Goal: Task Accomplishment & Management: Manage account settings

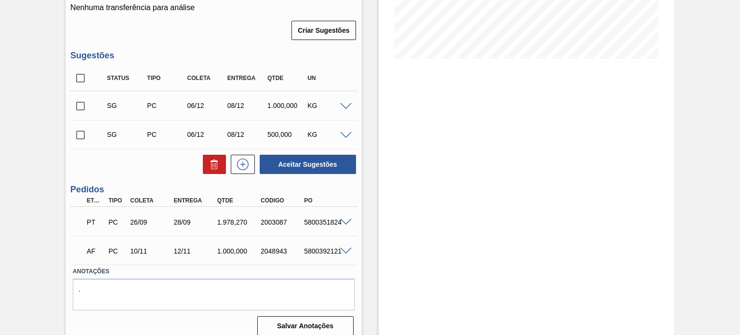
scroll to position [232, 0]
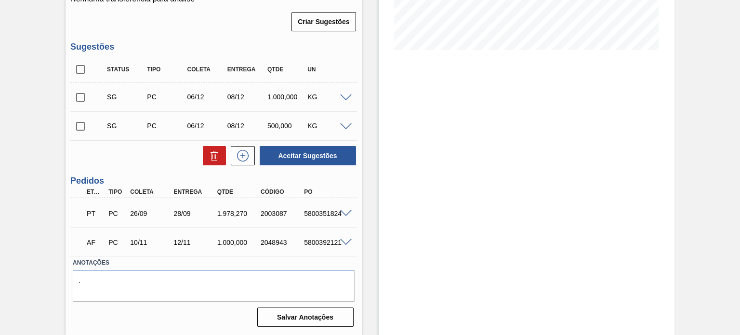
click at [344, 212] on span at bounding box center [346, 213] width 12 height 7
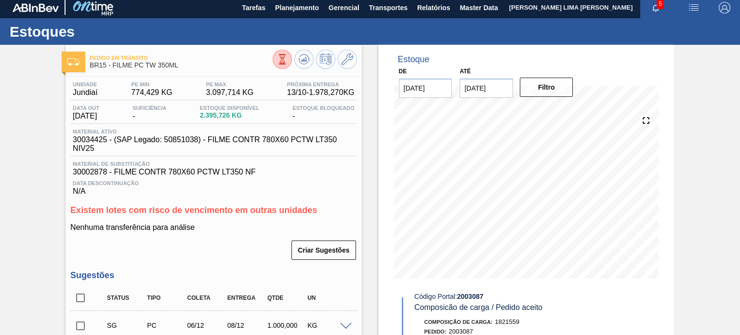
scroll to position [0, 0]
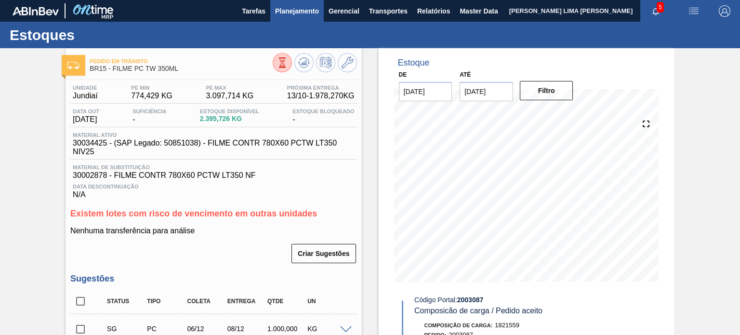
click at [294, 10] on span "Planejamento" at bounding box center [297, 11] width 44 height 12
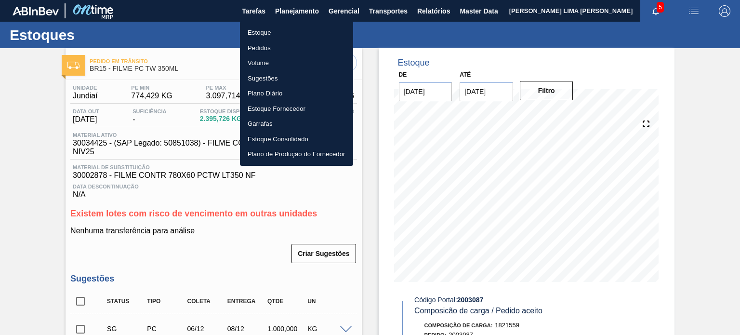
click at [274, 47] on li "Pedidos" at bounding box center [296, 47] width 113 height 15
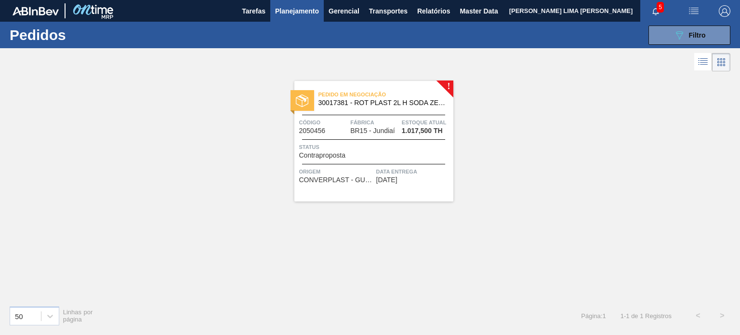
click at [709, 55] on li at bounding box center [704, 61] width 18 height 17
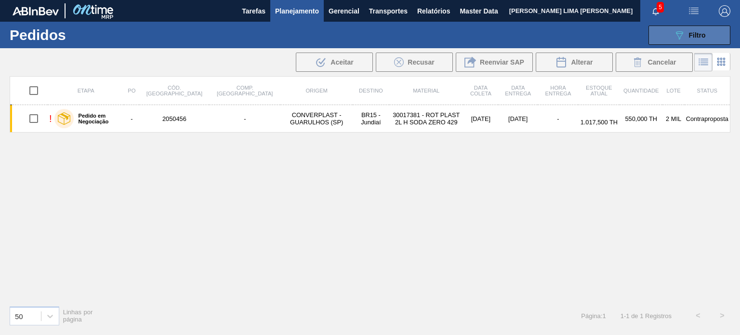
click at [694, 35] on span "Filtro" at bounding box center [697, 35] width 17 height 8
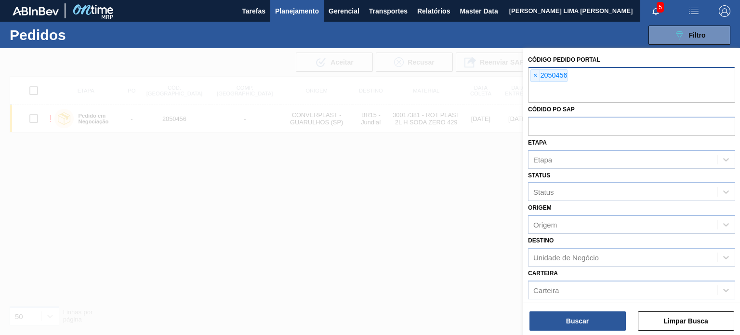
click at [535, 75] on span "×" at bounding box center [535, 76] width 9 height 12
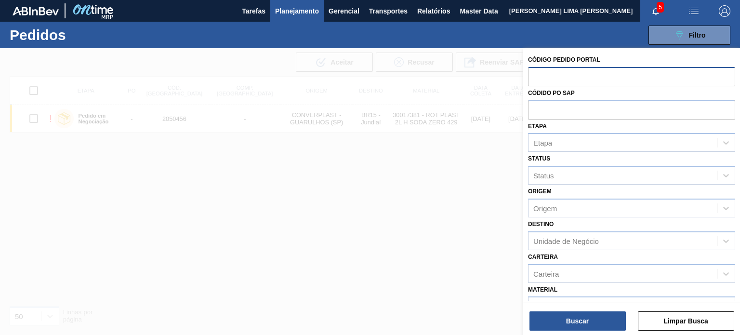
paste input "text"
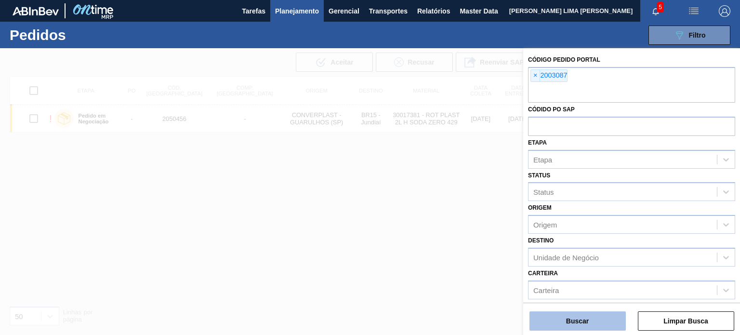
click at [603, 318] on button "Buscar" at bounding box center [578, 320] width 96 height 19
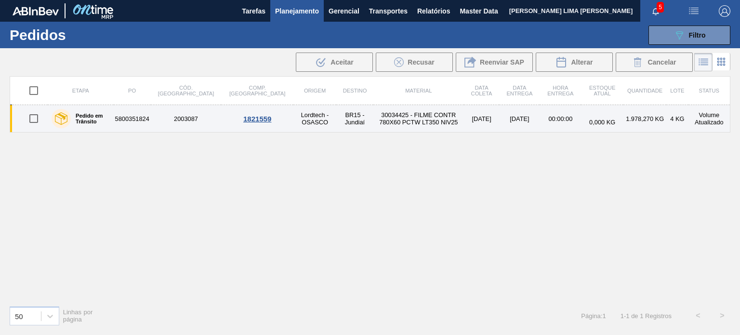
click at [36, 122] on input "checkbox" at bounding box center [34, 118] width 20 height 20
checkbox input "true"
